Goal: Navigation & Orientation: Find specific page/section

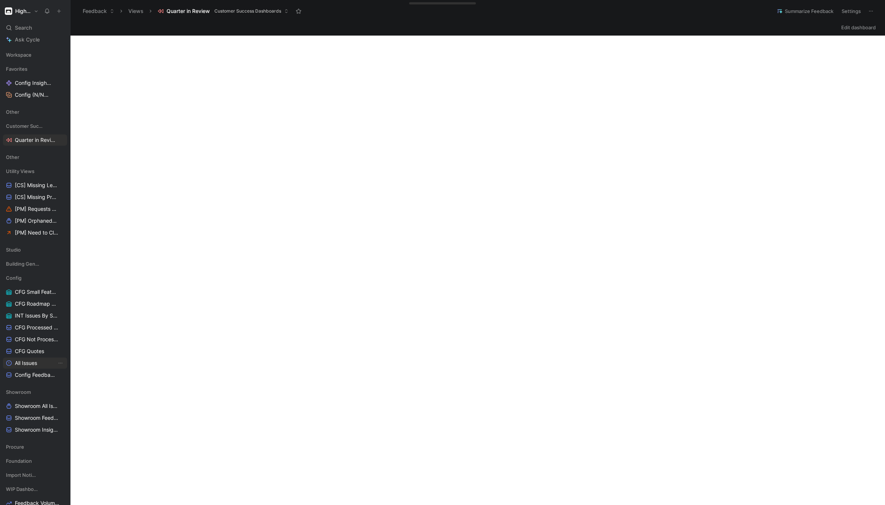
drag, startPoint x: 35, startPoint y: 350, endPoint x: 48, endPoint y: 349, distance: 12.7
click at [35, 350] on span "CFG Quotes" at bounding box center [29, 351] width 29 height 7
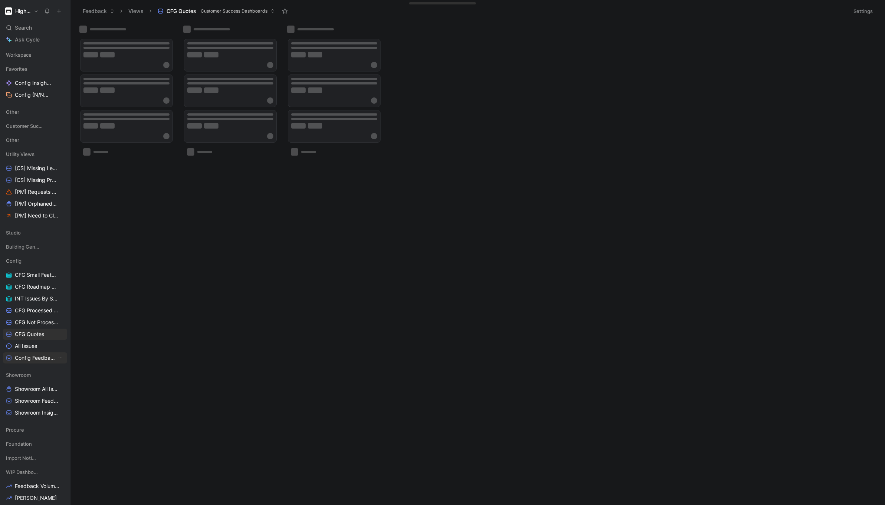
click at [35, 361] on span "Config Feedback All" at bounding box center [36, 357] width 42 height 7
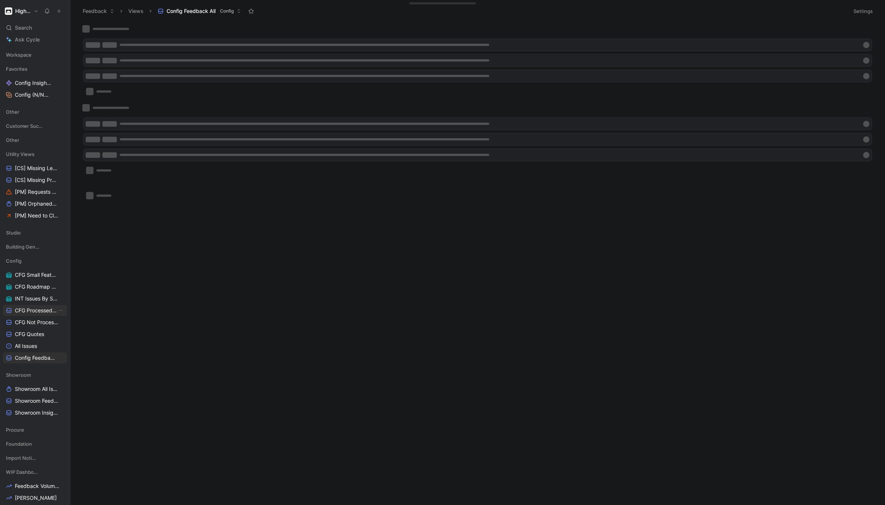
click at [45, 314] on span "CFG Processed Feedback" at bounding box center [36, 310] width 42 height 7
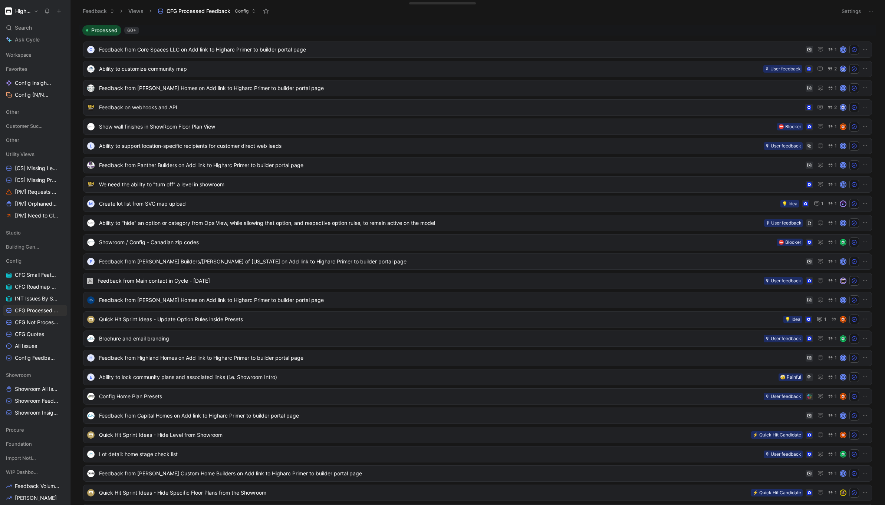
click at [855, 9] on button "Settings" at bounding box center [851, 11] width 26 height 10
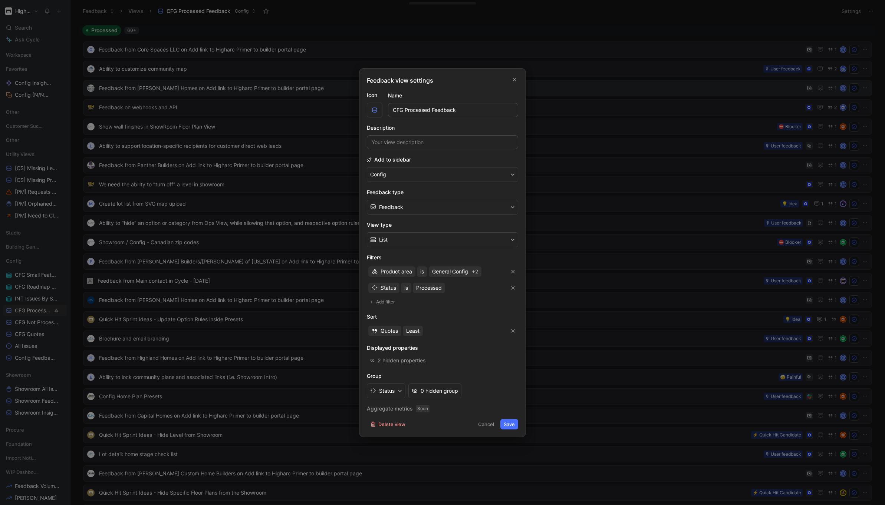
click at [512, 82] on icon "button" at bounding box center [514, 80] width 4 height 6
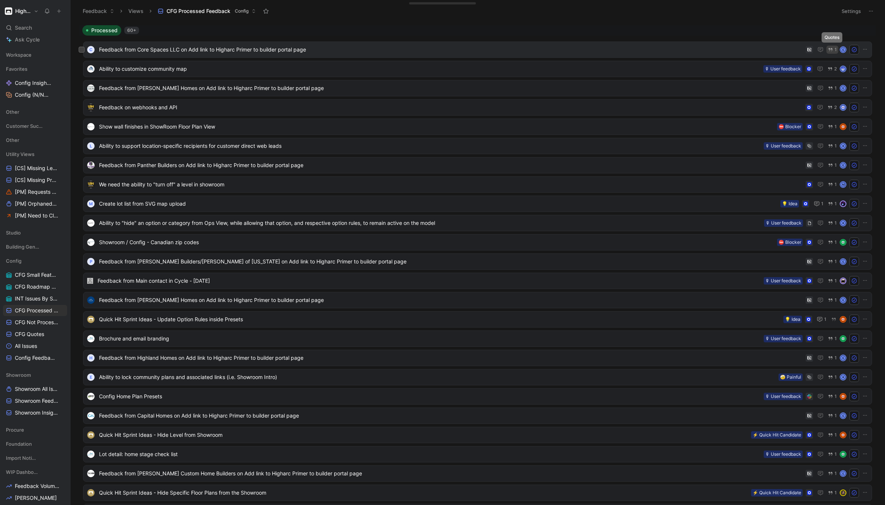
click at [831, 49] on icon "button" at bounding box center [830, 49] width 4 height 3
click at [851, 10] on button "Settings" at bounding box center [851, 11] width 26 height 10
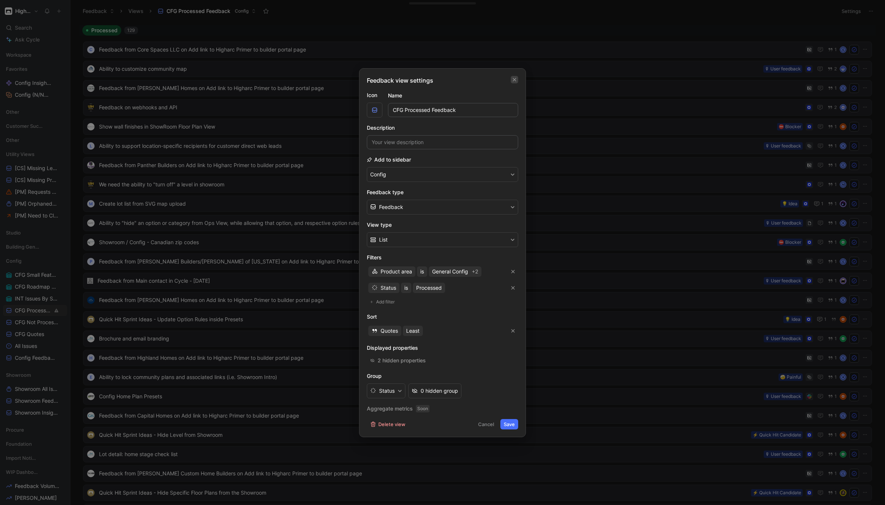
drag, startPoint x: 512, startPoint y: 79, endPoint x: 526, endPoint y: 70, distance: 16.9
click at [512, 79] on icon "button" at bounding box center [514, 80] width 4 height 6
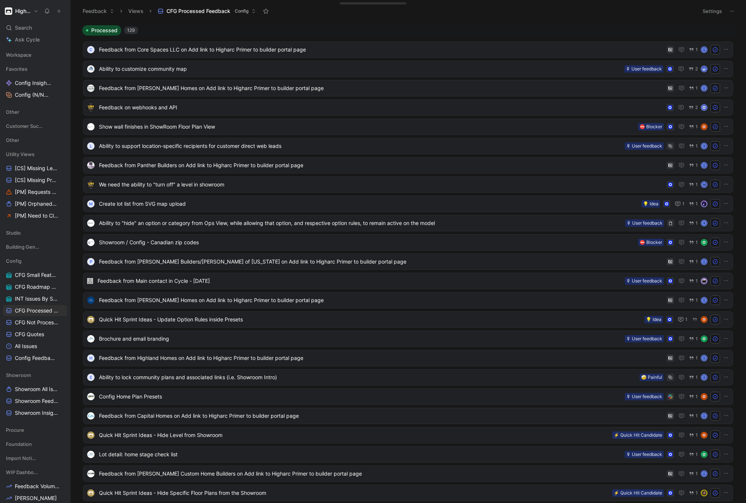
click at [707, 12] on button "Settings" at bounding box center [712, 11] width 26 height 10
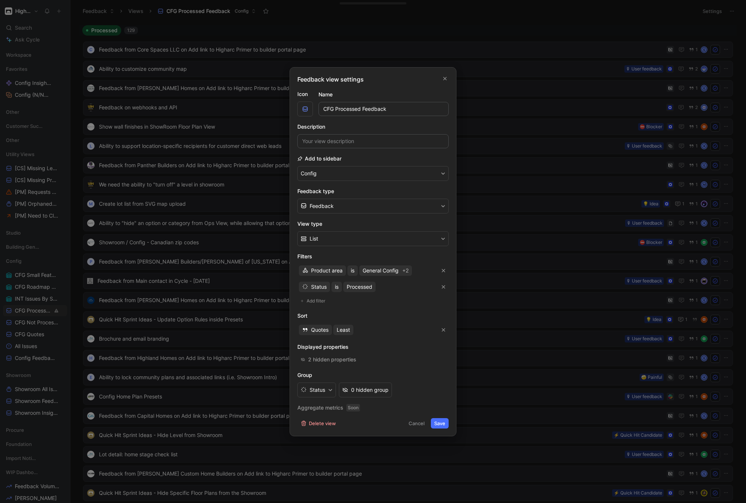
click at [541, 34] on div at bounding box center [373, 251] width 746 height 503
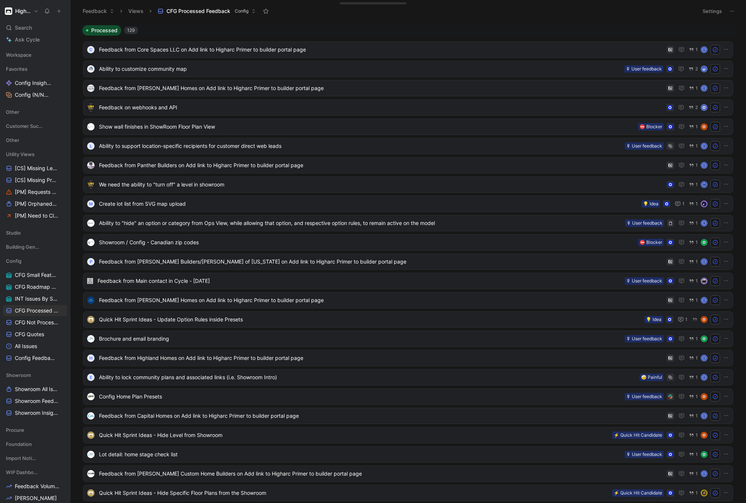
click at [707, 9] on button "Settings" at bounding box center [712, 11] width 26 height 10
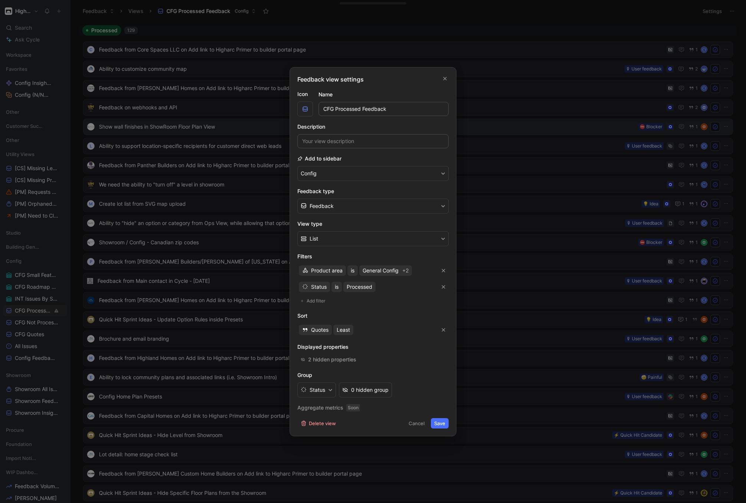
drag, startPoint x: 221, startPoint y: 131, endPoint x: 231, endPoint y: 129, distance: 9.8
click at [221, 131] on div at bounding box center [373, 251] width 746 height 503
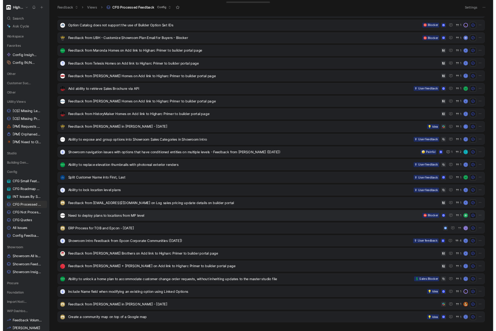
scroll to position [763, 0]
